Goal: Check status

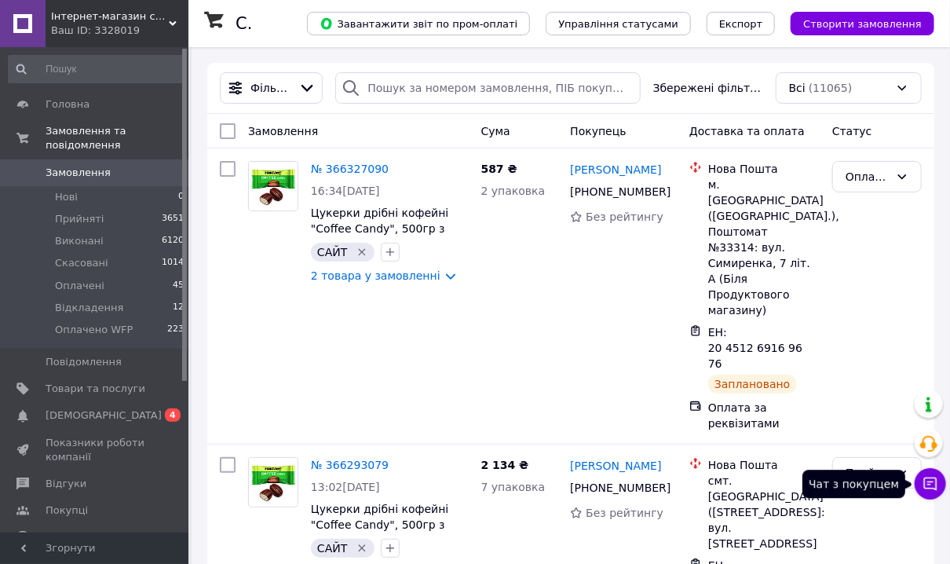
click at [918, 487] on button "Чат з покупцем" at bounding box center [930, 483] width 31 height 31
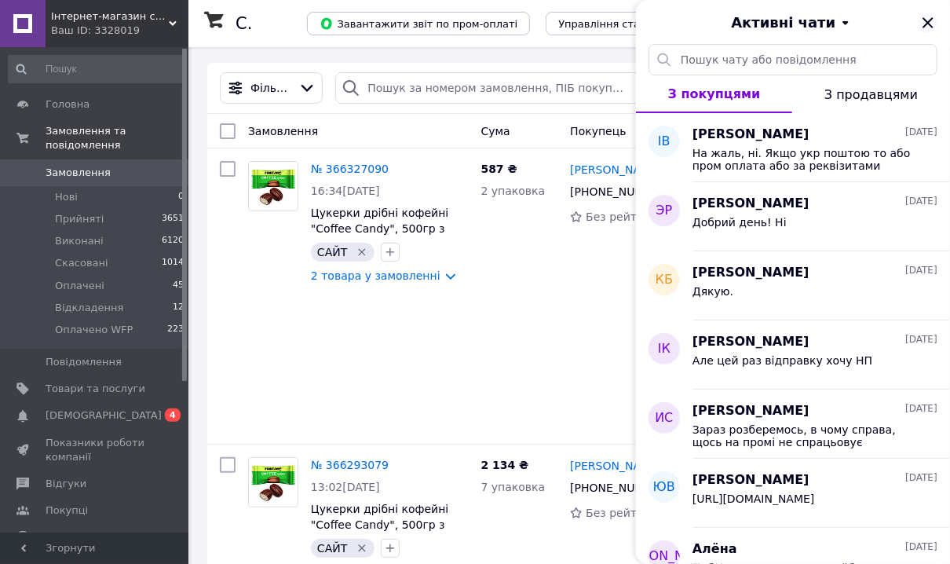
click at [924, 31] on icon "Закрити" at bounding box center [928, 22] width 19 height 19
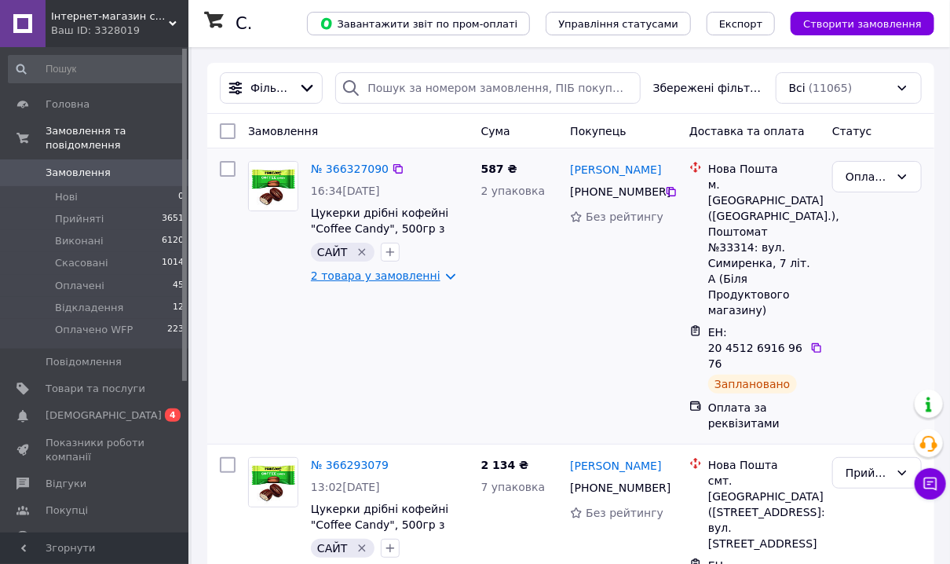
click at [415, 282] on link "2 товара у замовленні" at bounding box center [376, 275] width 130 height 13
